Goal: Transaction & Acquisition: Download file/media

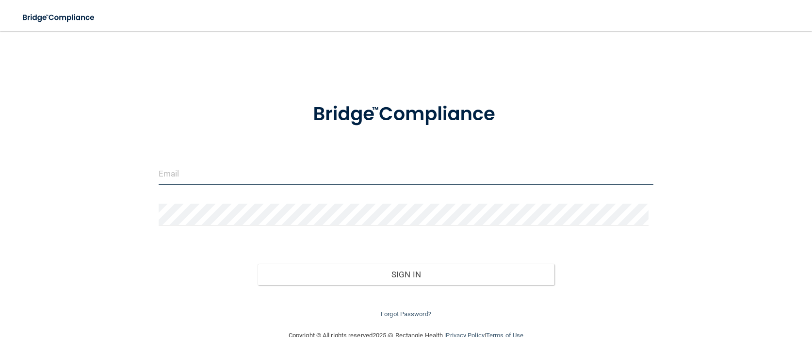
type input "[EMAIL_ADDRESS][DOMAIN_NAME]"
drag, startPoint x: 286, startPoint y: 174, endPoint x: 85, endPoint y: 186, distance: 201.2
click at [86, 186] on div "[EMAIL_ADDRESS][DOMAIN_NAME] Invalid email/password. You don't have permission …" at bounding box center [405, 180] width 773 height 279
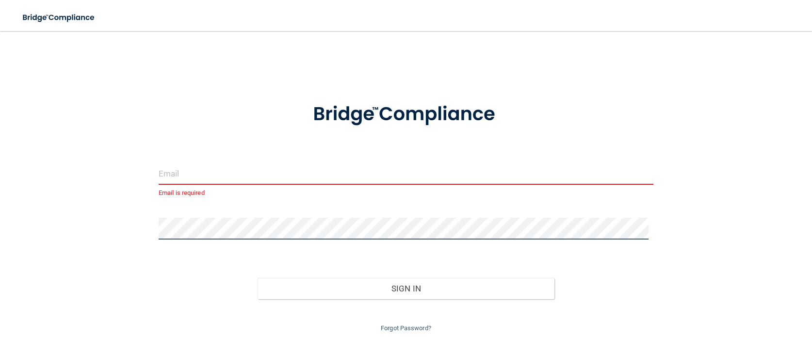
click at [81, 239] on div "Email is required Invalid email/password. You don't have permission to access t…" at bounding box center [405, 187] width 773 height 293
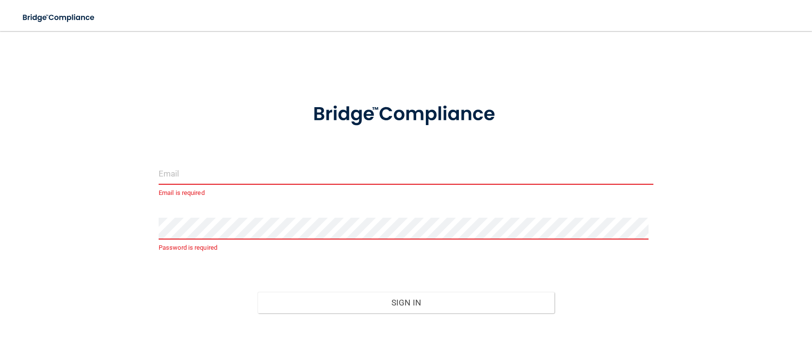
click at [210, 172] on input "email" at bounding box center [406, 174] width 495 height 22
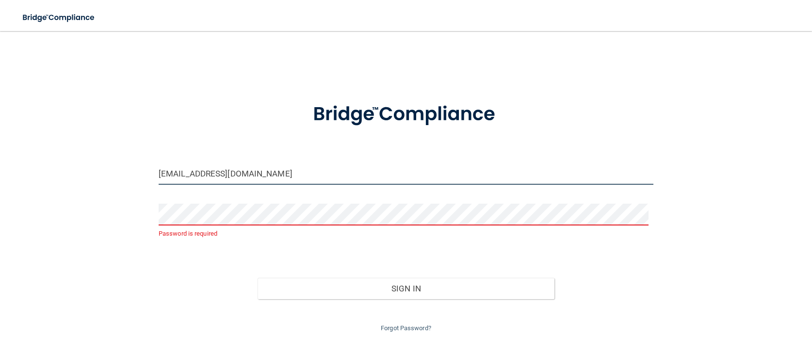
type input "[EMAIL_ADDRESS][DOMAIN_NAME]"
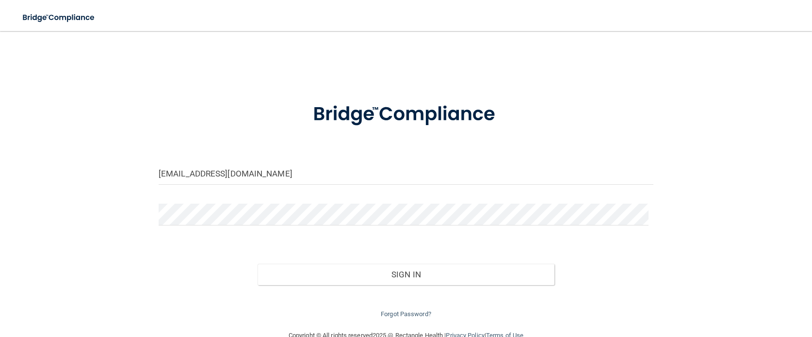
drag, startPoint x: 441, startPoint y: 188, endPoint x: 628, endPoint y: 191, distance: 187.3
click at [461, 183] on div "[EMAIL_ADDRESS][DOMAIN_NAME]" at bounding box center [405, 177] width 509 height 29
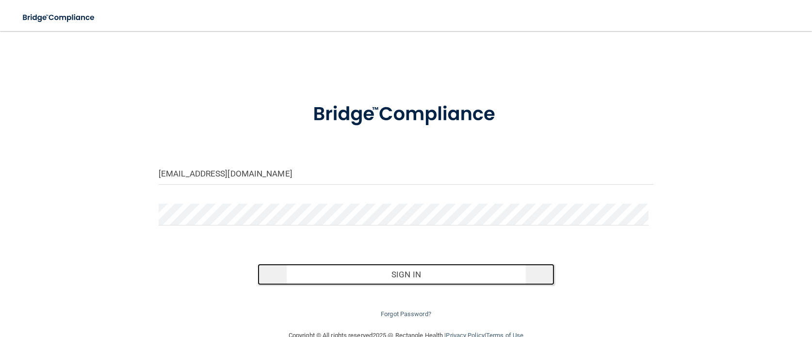
click at [409, 278] on button "Sign In" at bounding box center [406, 274] width 297 height 21
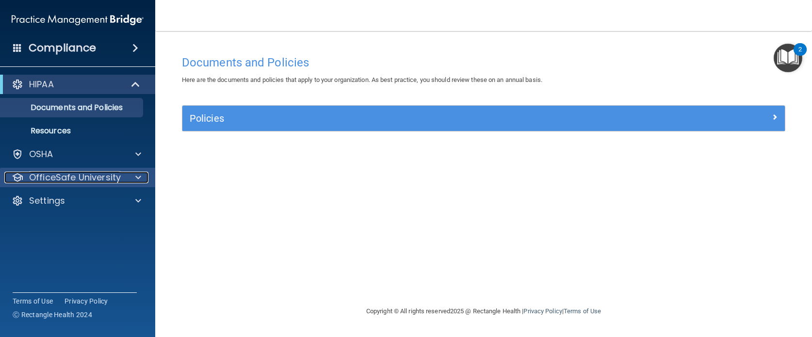
click at [126, 182] on div at bounding box center [137, 178] width 24 height 12
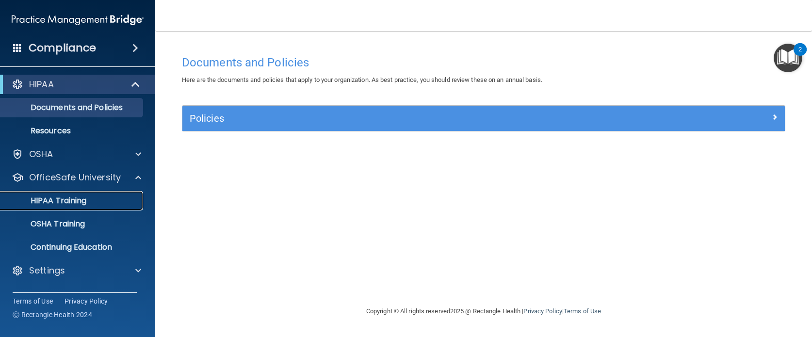
click at [70, 198] on p "HIPAA Training" at bounding box center [46, 201] width 80 height 10
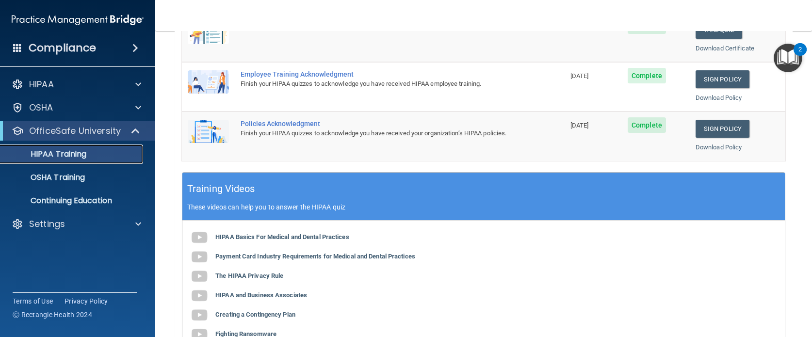
scroll to position [340, 0]
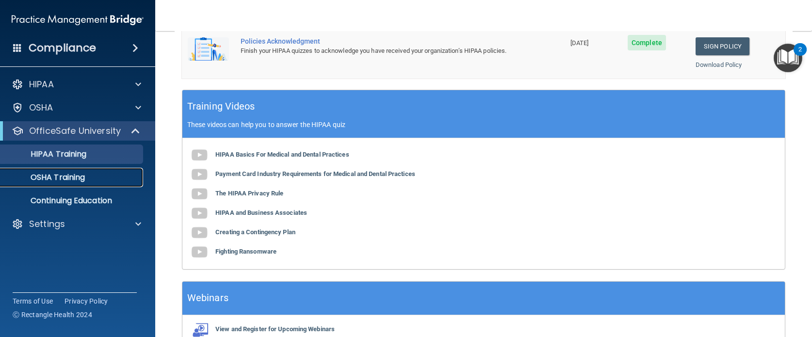
click at [56, 187] on link "OSHA Training" at bounding box center [66, 177] width 153 height 19
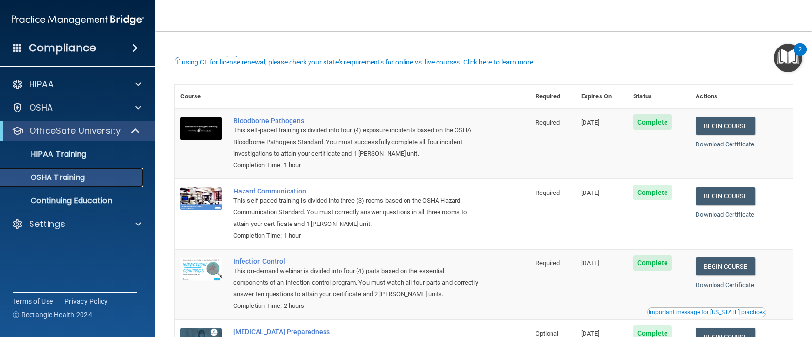
scroll to position [105, 0]
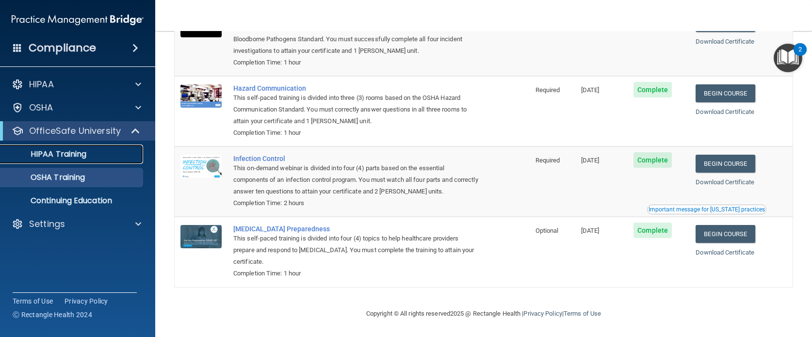
click at [37, 156] on p "HIPAA Training" at bounding box center [46, 154] width 80 height 10
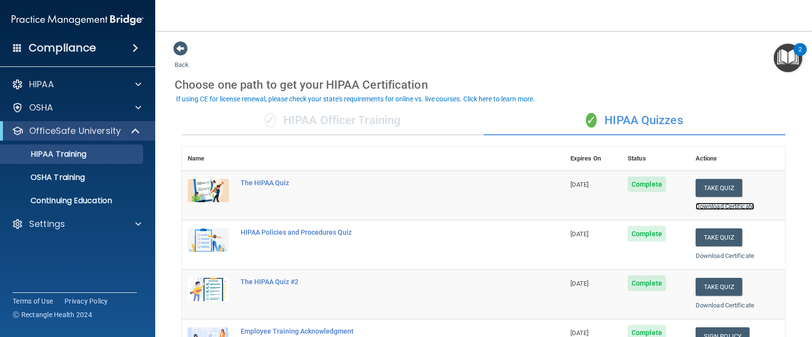
click at [736, 210] on link "Download Certificate" at bounding box center [725, 206] width 59 height 7
click at [708, 257] on link "Download Certificate" at bounding box center [725, 255] width 59 height 7
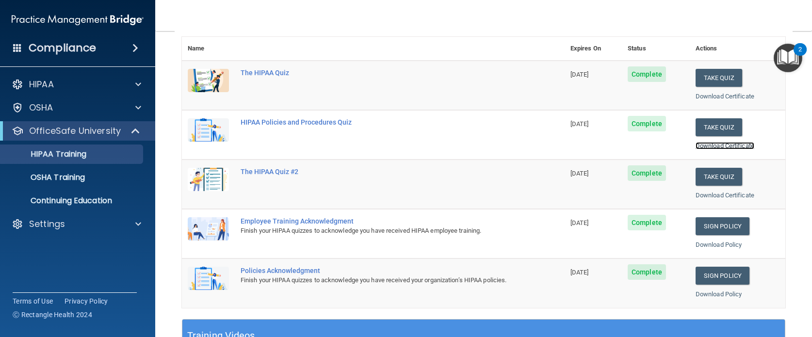
scroll to position [146, 0]
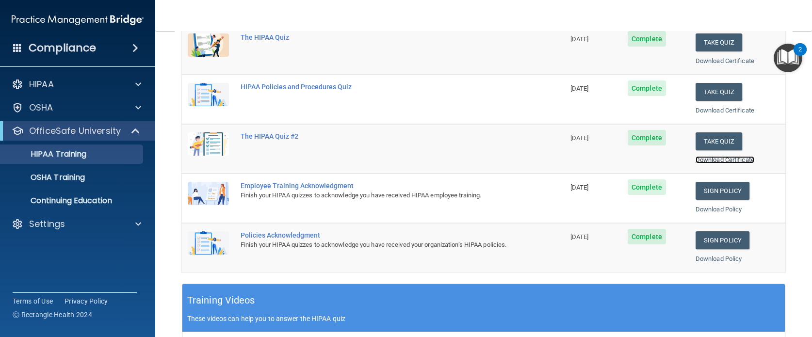
click at [728, 161] on link "Download Certificate" at bounding box center [725, 159] width 59 height 7
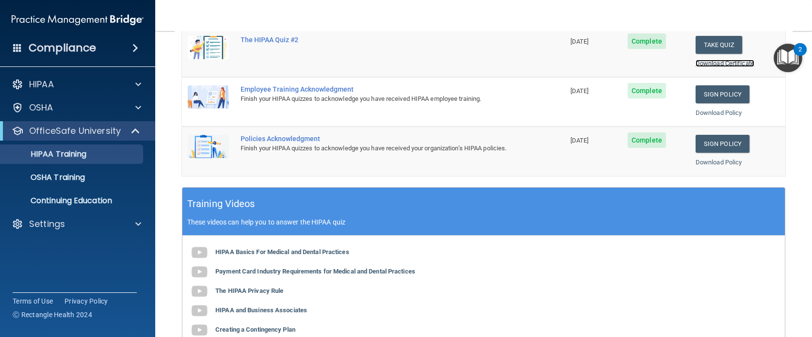
scroll to position [243, 0]
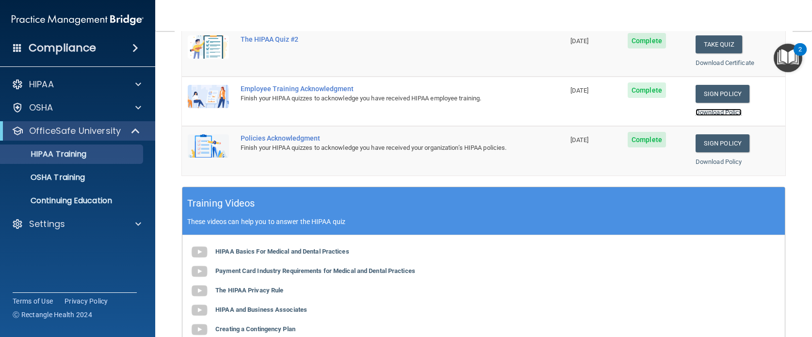
click at [716, 112] on link "Download Policy" at bounding box center [719, 112] width 47 height 7
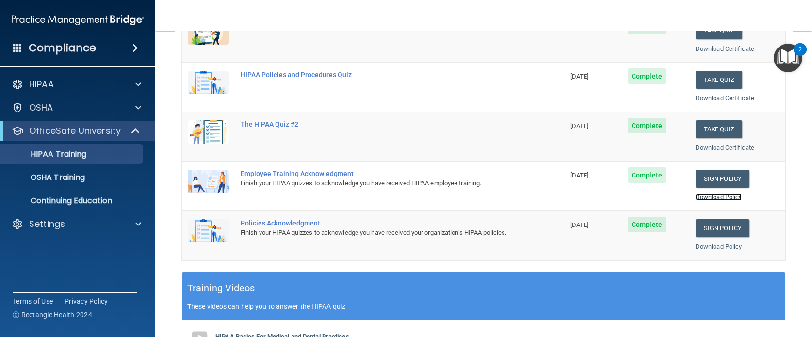
scroll to position [146, 0]
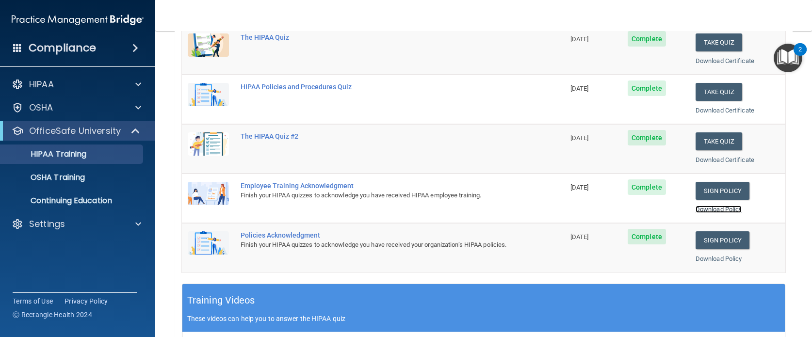
click at [701, 209] on link "Download Policy" at bounding box center [719, 209] width 47 height 7
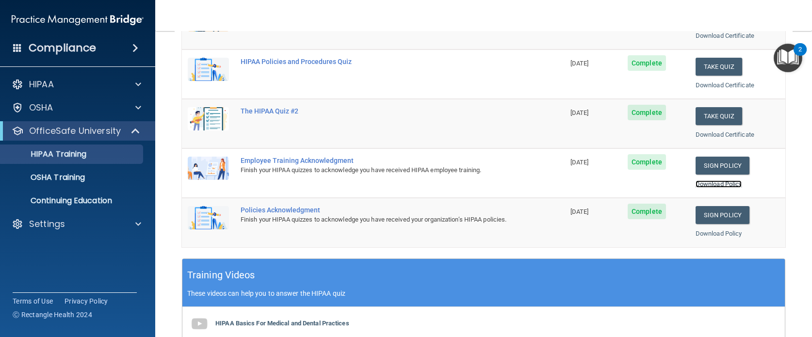
scroll to position [194, 0]
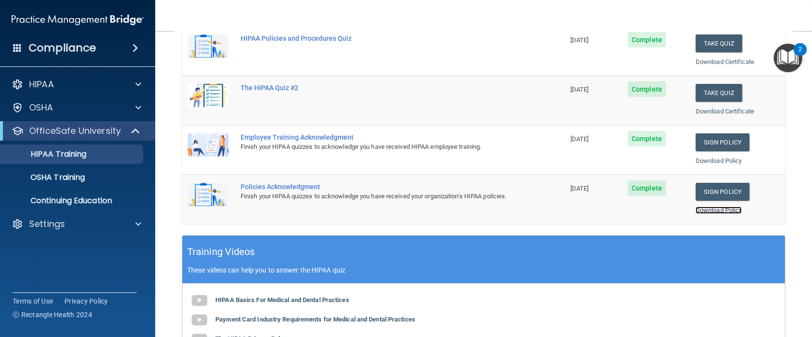
click at [720, 210] on link "Download Policy" at bounding box center [719, 210] width 47 height 7
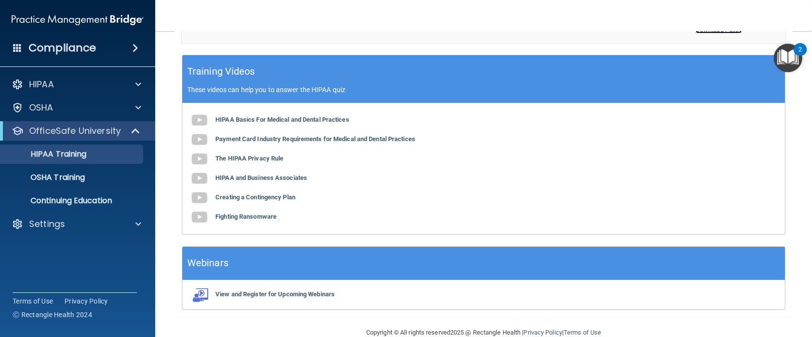
scroll to position [393, 0]
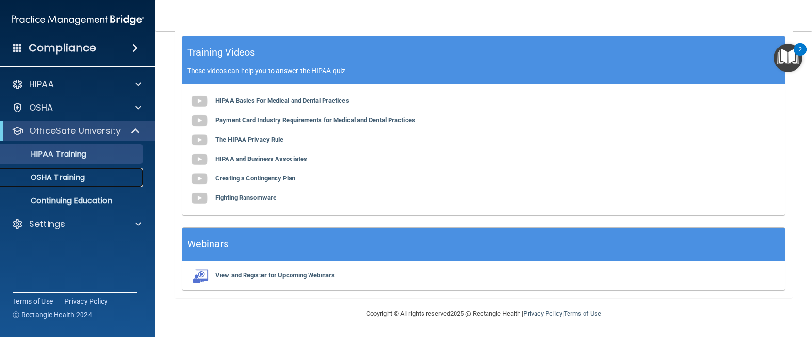
click at [60, 179] on p "OSHA Training" at bounding box center [45, 178] width 79 height 10
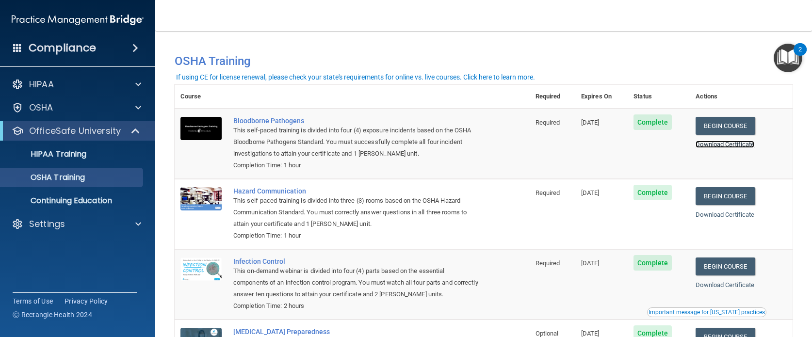
click at [702, 148] on link "Download Certificate" at bounding box center [725, 144] width 59 height 7
click at [739, 217] on link "Download Certificate" at bounding box center [725, 214] width 59 height 7
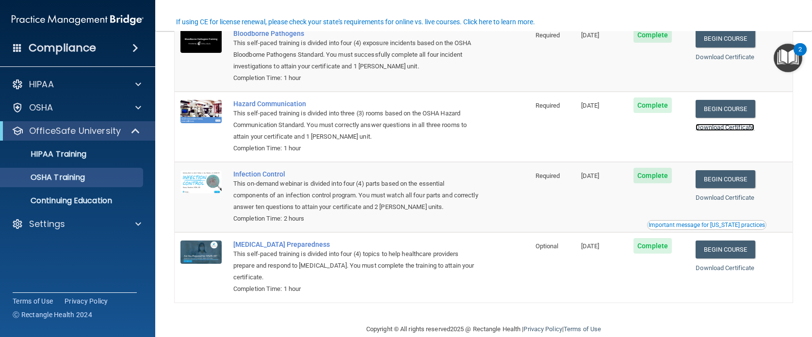
scroll to position [97, 0]
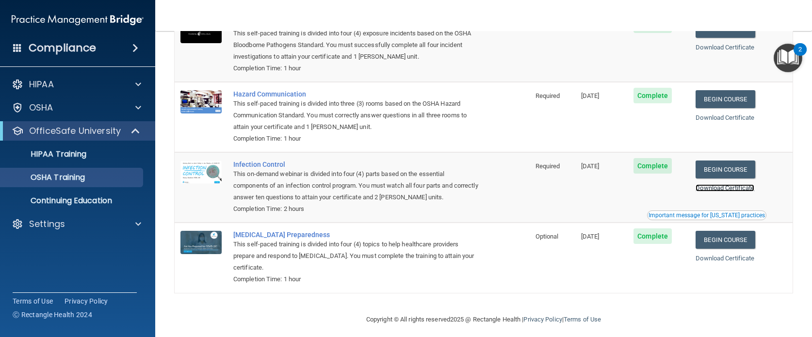
click at [742, 190] on link "Download Certificate" at bounding box center [725, 187] width 59 height 7
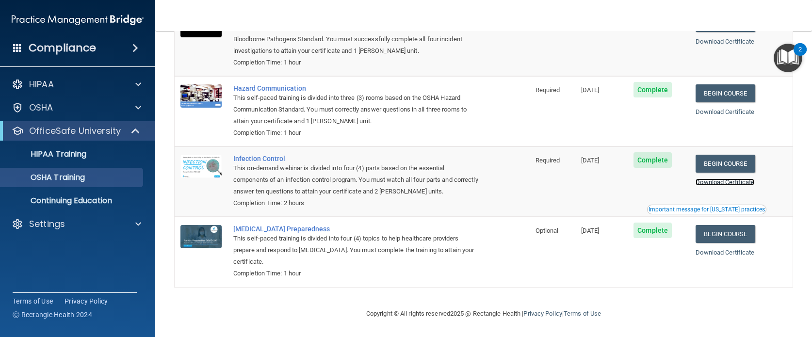
scroll to position [105, 0]
click at [746, 249] on link "Download Certificate" at bounding box center [725, 252] width 59 height 7
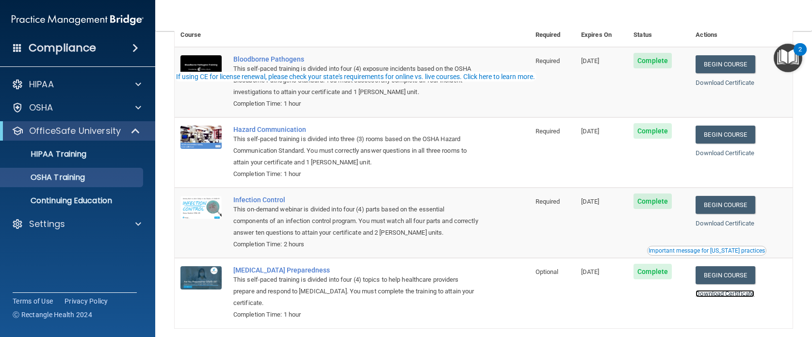
scroll to position [0, 0]
